Goal: Task Accomplishment & Management: Use online tool/utility

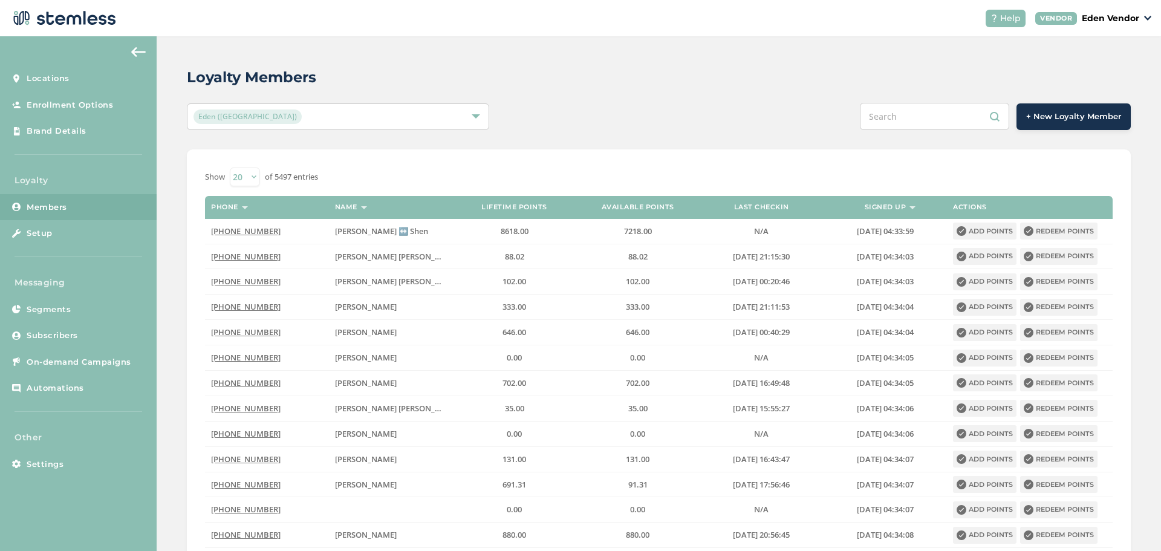
click at [913, 118] on input "text" at bounding box center [934, 116] width 149 height 27
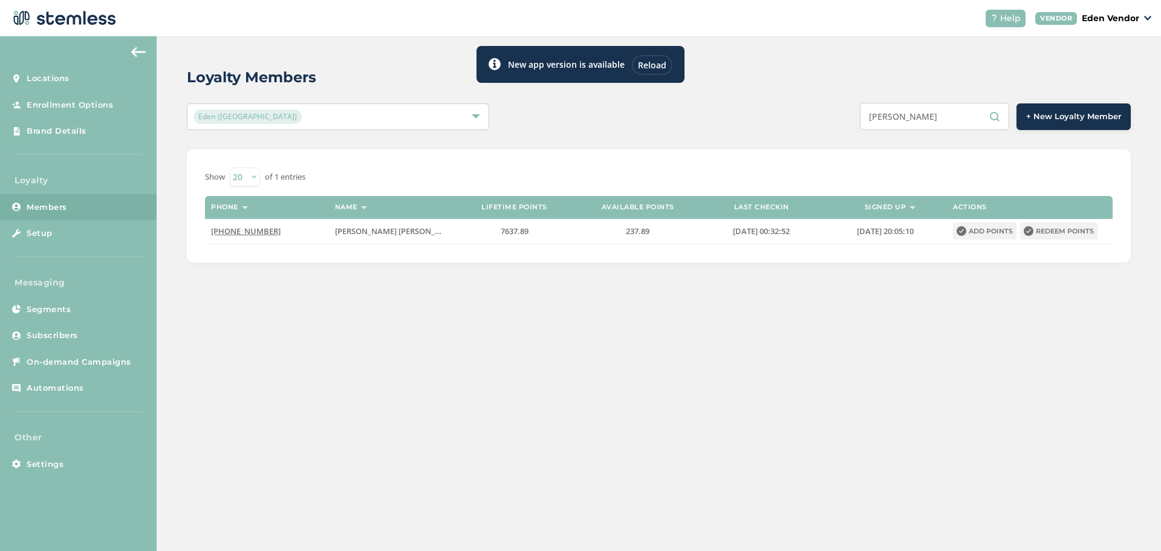
click at [926, 118] on input "[PERSON_NAME]" at bounding box center [934, 116] width 149 height 27
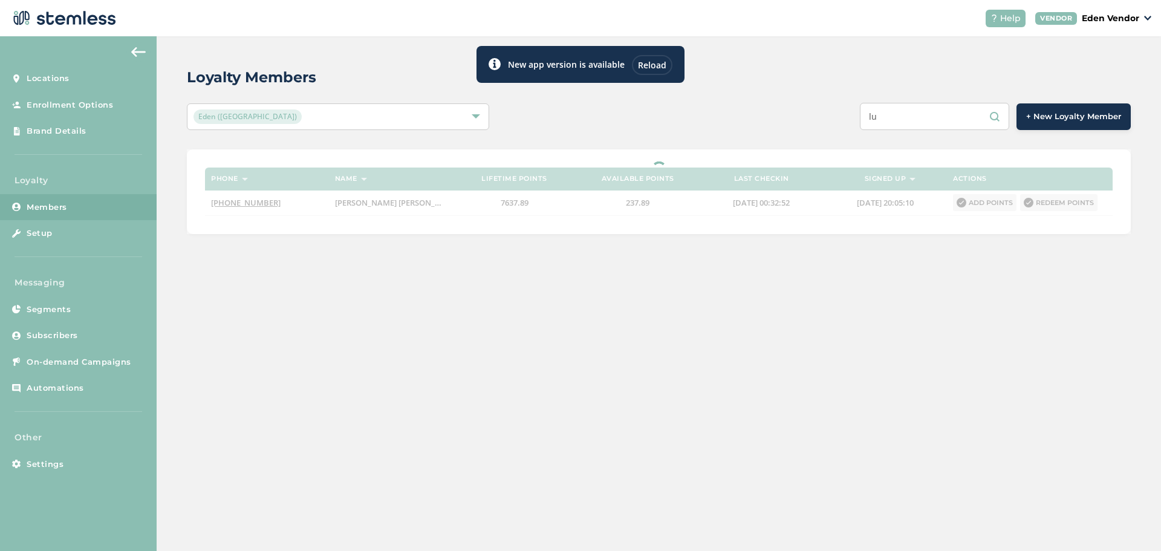
type input "l"
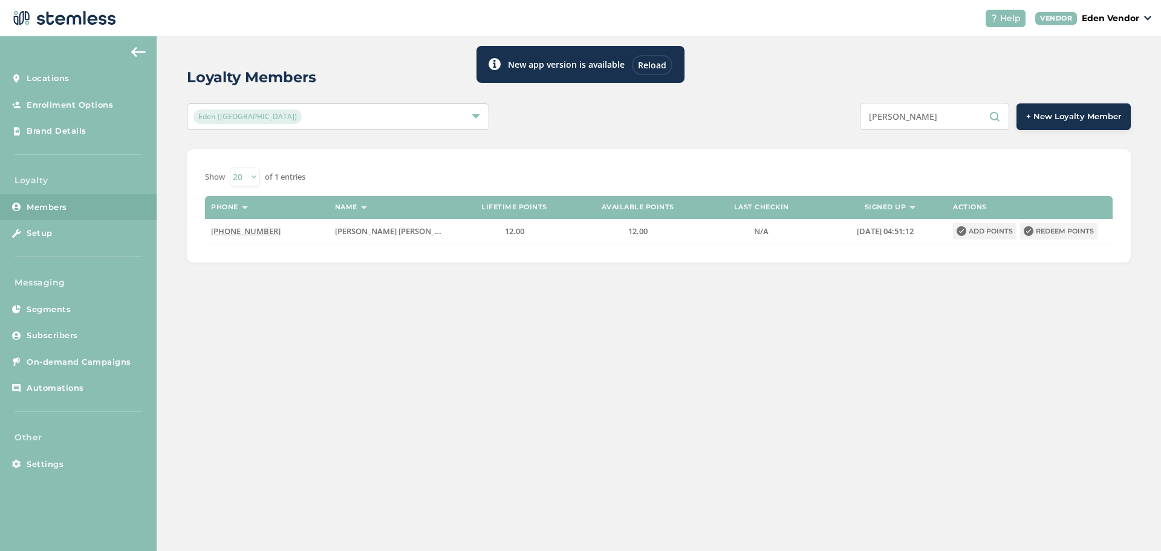
drag, startPoint x: 933, startPoint y: 112, endPoint x: 821, endPoint y: 123, distance: 113.0
click at [821, 123] on div "[PERSON_NAME] + New Loyalty Member" at bounding box center [855, 116] width 550 height 27
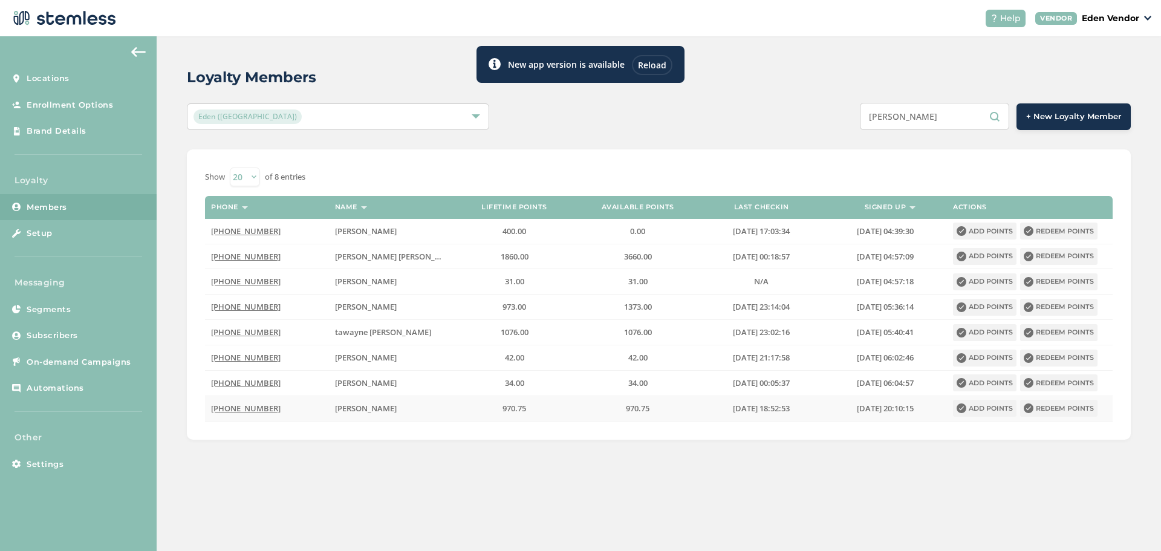
type input "[PERSON_NAME]"
click at [1063, 406] on button "Redeem points" at bounding box center [1058, 408] width 77 height 17
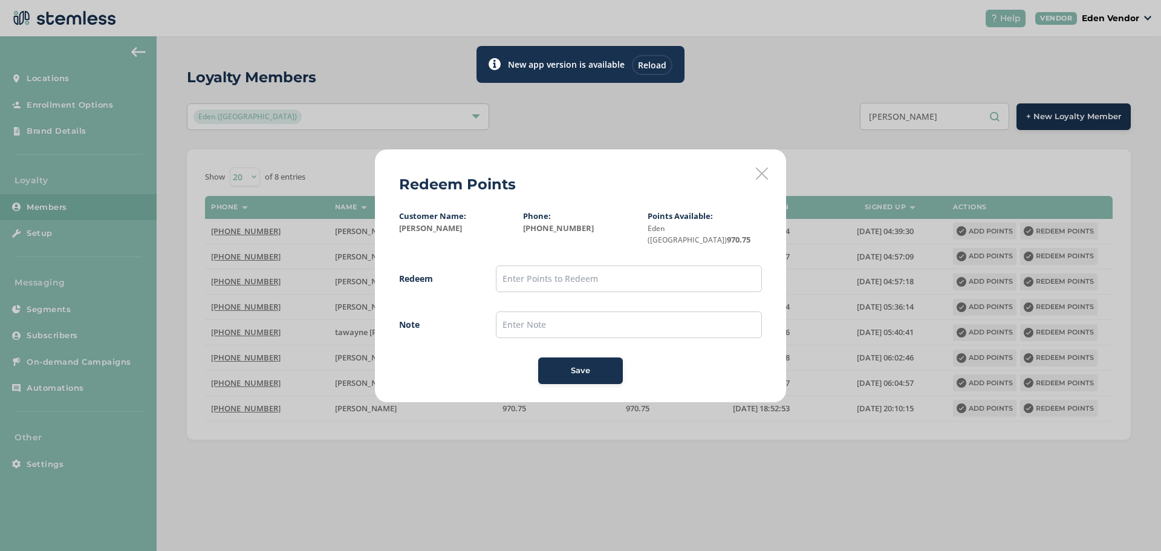
click at [755, 173] on div "Redeem Points Customer Name: [PERSON_NAME] Phone: [PHONE_NUMBER] Points Availab…" at bounding box center [580, 275] width 411 height 253
click at [764, 176] on icon at bounding box center [762, 173] width 12 height 12
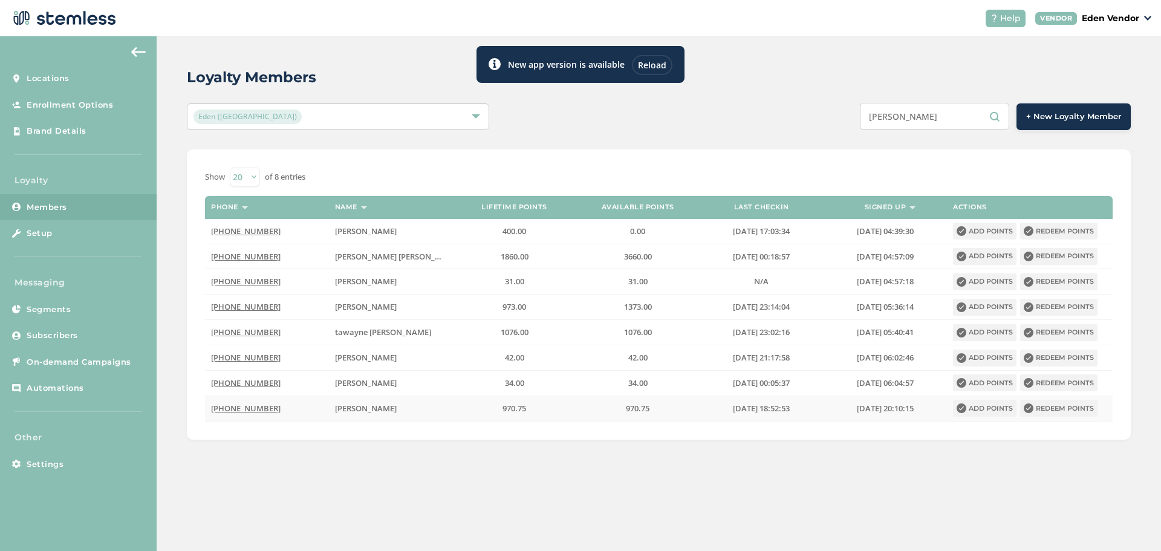
click at [1076, 403] on button "Redeem points" at bounding box center [1058, 408] width 77 height 17
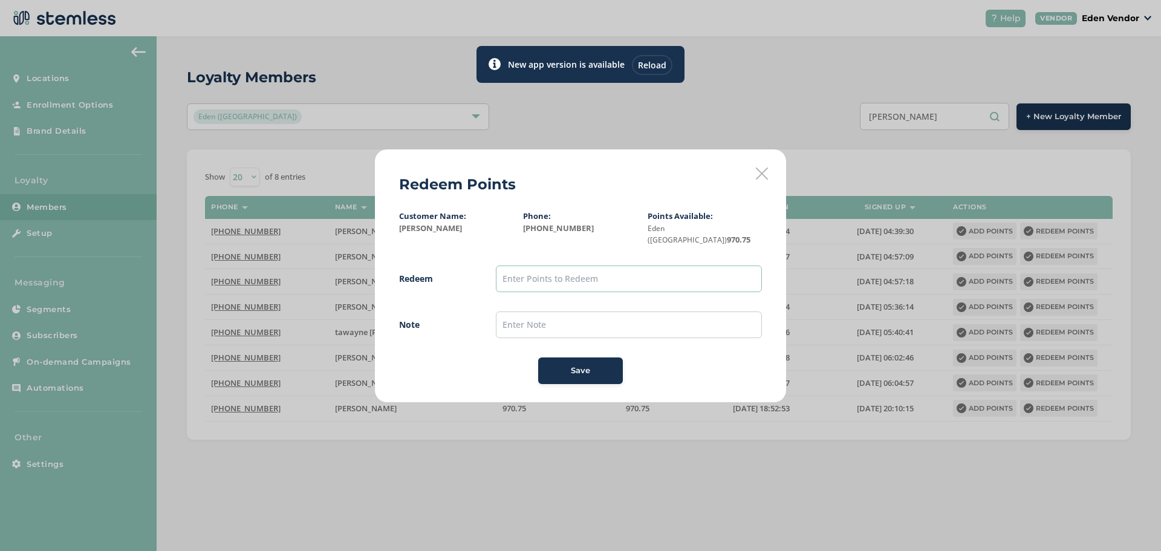
click at [554, 268] on input "text" at bounding box center [629, 278] width 266 height 27
type input "500"
click at [537, 320] on input "text" at bounding box center [629, 324] width 266 height 27
type input "[DATE]"
click at [557, 358] on button "Save" at bounding box center [580, 370] width 85 height 27
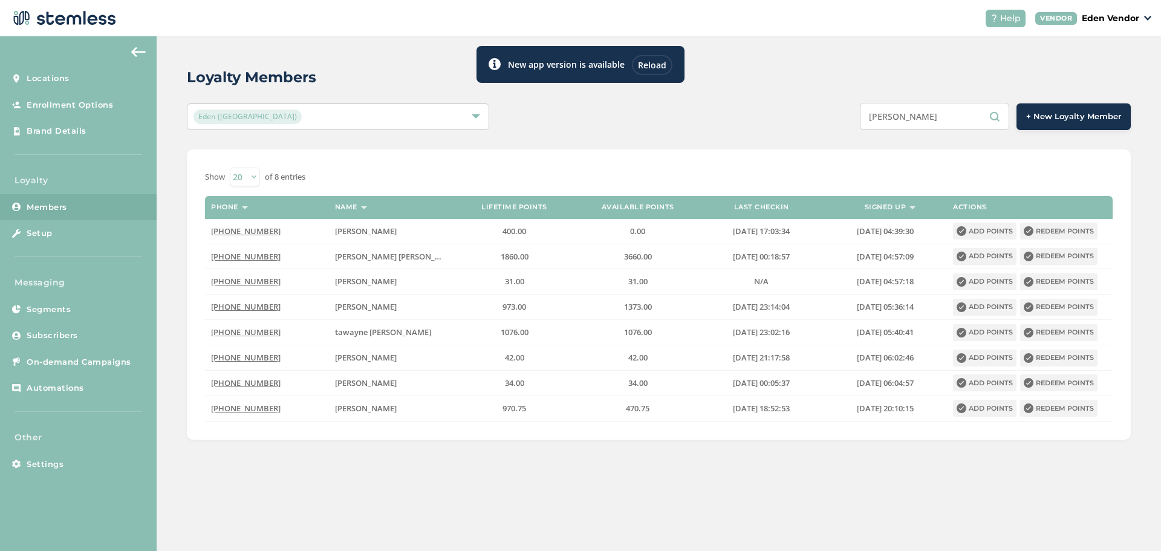
click at [658, 71] on div "Reload" at bounding box center [652, 65] width 40 height 20
